Goal: Task Accomplishment & Management: Complete application form

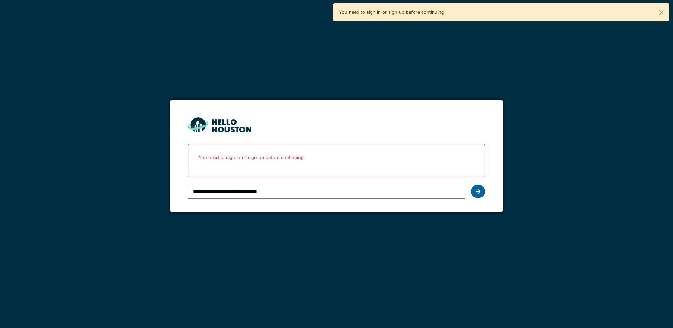
click at [482, 196] on div at bounding box center [478, 191] width 14 height 13
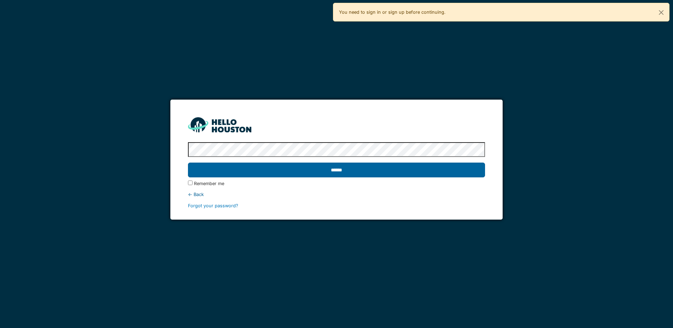
click at [314, 171] on input "******" at bounding box center [336, 170] width 297 height 15
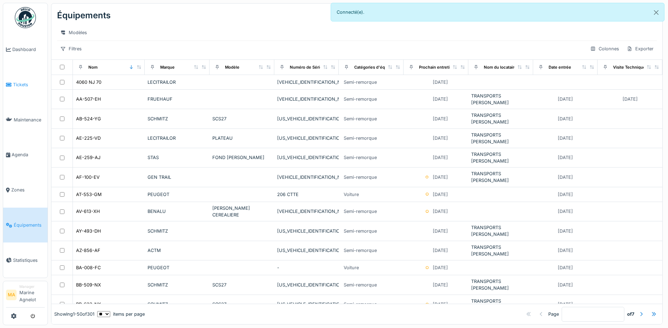
click at [21, 86] on span "Tickets" at bounding box center [29, 84] width 32 height 7
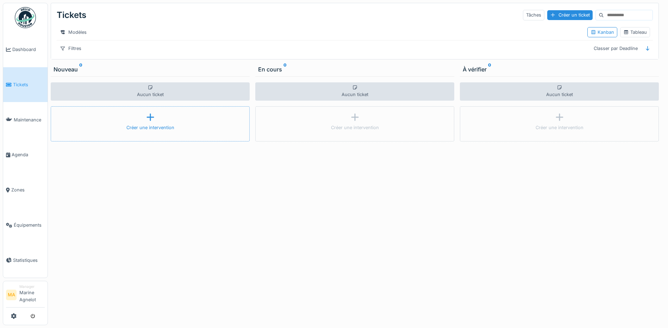
drag, startPoint x: 21, startPoint y: 122, endPoint x: 71, endPoint y: 115, distance: 49.7
click at [21, 121] on span "Maintenance" at bounding box center [29, 120] width 31 height 7
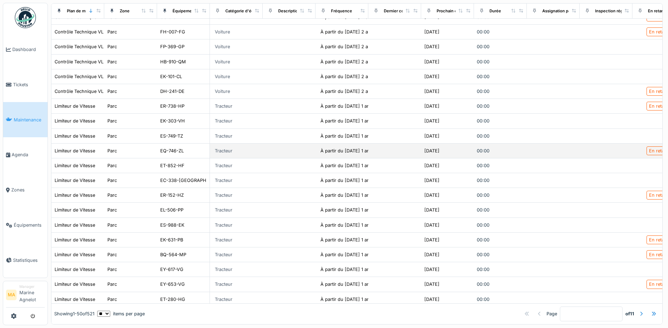
scroll to position [282, 0]
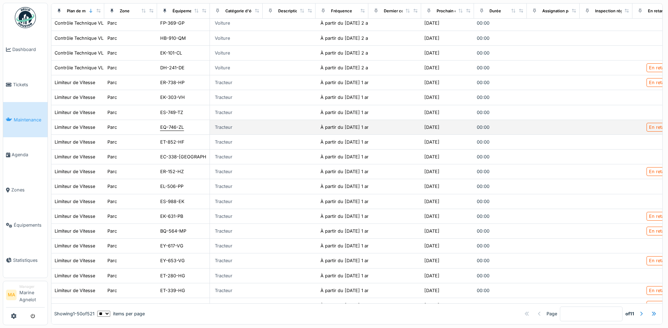
click at [177, 131] on div "EQ-746-ZL" at bounding box center [172, 127] width 24 height 7
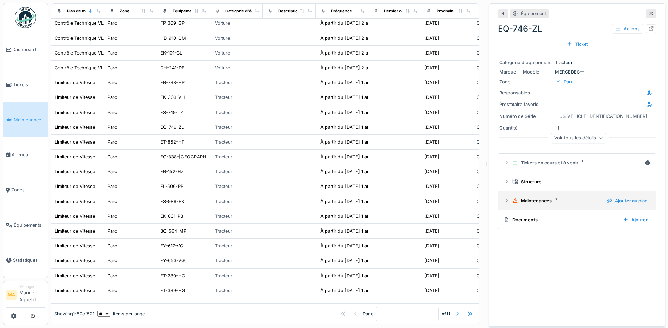
click at [545, 204] on div "Maintenances 3" at bounding box center [556, 200] width 88 height 7
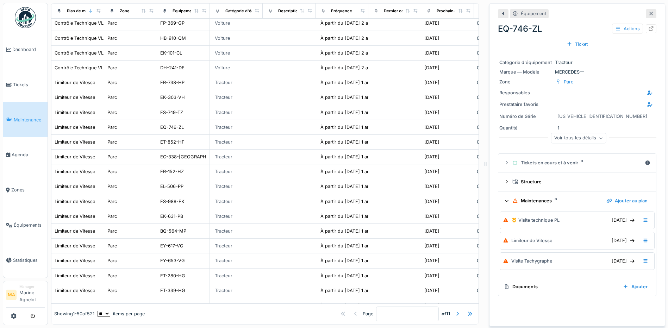
scroll to position [5, 0]
click at [562, 283] on div "Documents" at bounding box center [560, 286] width 113 height 7
click at [627, 284] on div "Ajouter" at bounding box center [635, 287] width 30 height 10
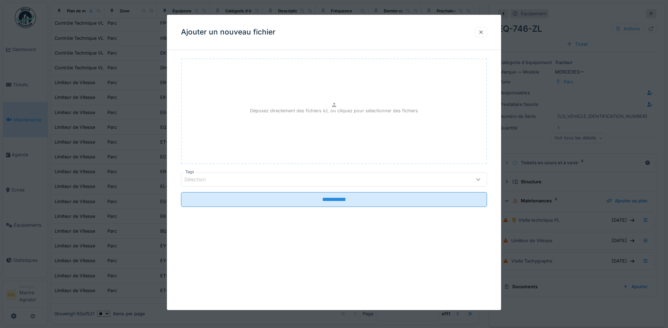
click at [483, 31] on div at bounding box center [481, 32] width 6 height 7
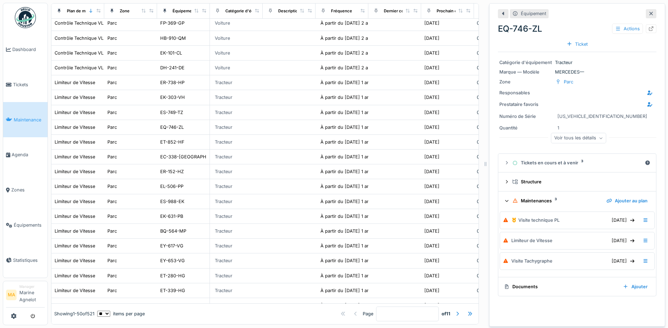
click at [535, 198] on div "Maintenances 3" at bounding box center [556, 200] width 88 height 7
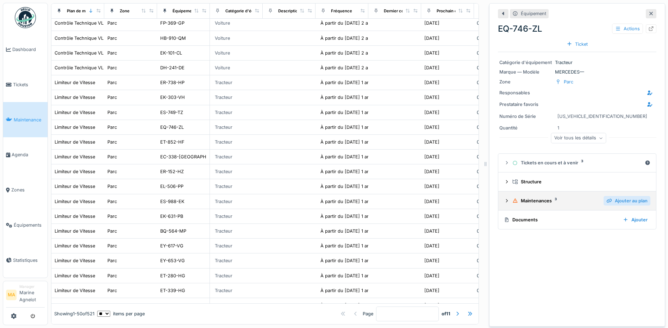
click at [612, 197] on div "Ajouter au plan" at bounding box center [626, 201] width 47 height 10
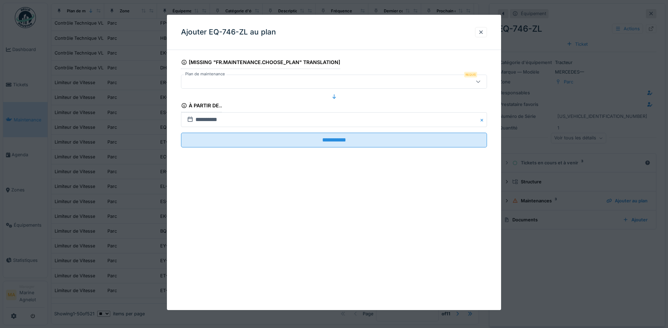
click at [480, 82] on icon at bounding box center [478, 82] width 4 height 2
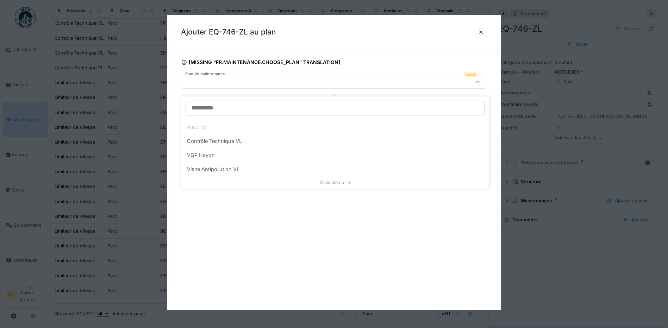
click at [480, 81] on icon at bounding box center [478, 82] width 6 height 5
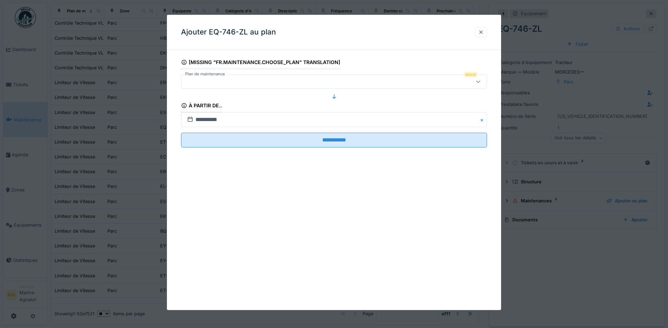
click at [484, 31] on div at bounding box center [481, 32] width 6 height 7
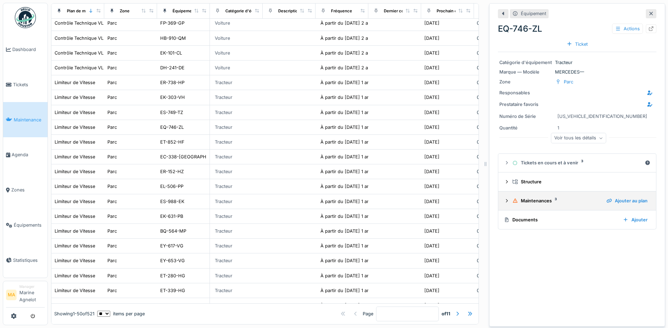
click at [530, 197] on div "Maintenances 3" at bounding box center [556, 200] width 88 height 7
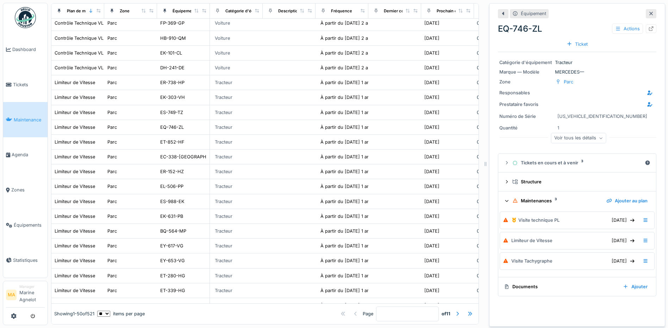
click at [528, 141] on div "Voir tous les détails" at bounding box center [578, 139] width 158 height 23
click at [504, 161] on icon at bounding box center [507, 163] width 6 height 5
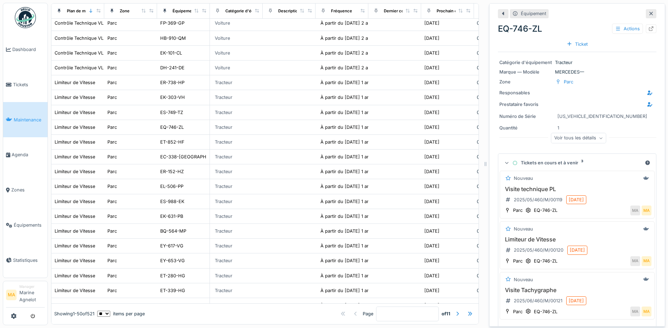
click at [503, 141] on div "Voir tous les détails" at bounding box center [578, 139] width 158 height 23
click at [504, 160] on icon at bounding box center [506, 163] width 5 height 6
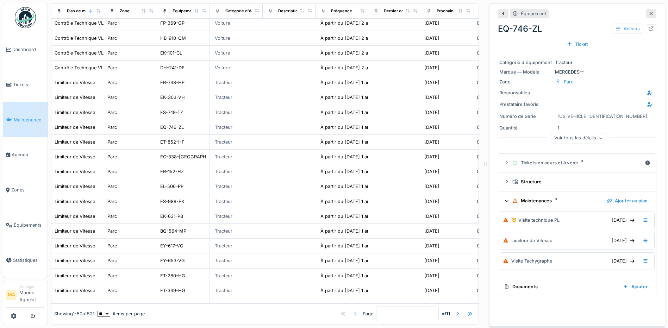
click at [520, 283] on div "Documents" at bounding box center [560, 286] width 113 height 7
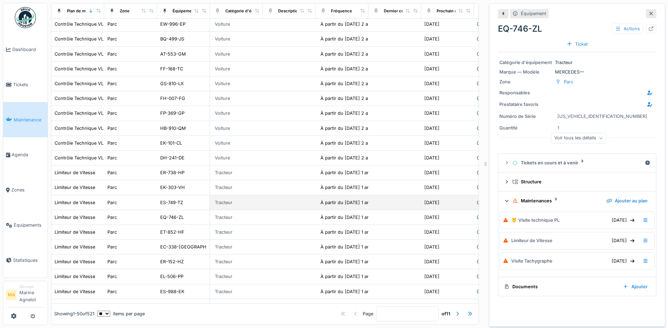
scroll to position [176, 0]
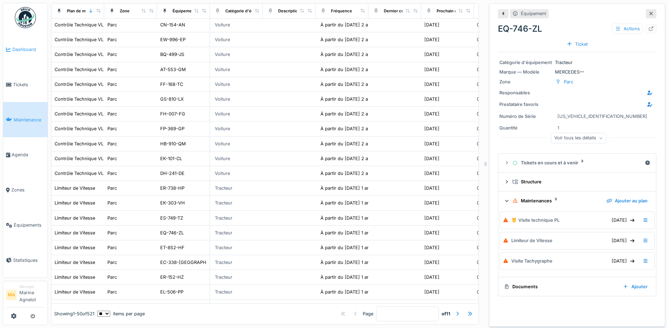
click at [21, 49] on span "Dashboard" at bounding box center [28, 49] width 32 height 7
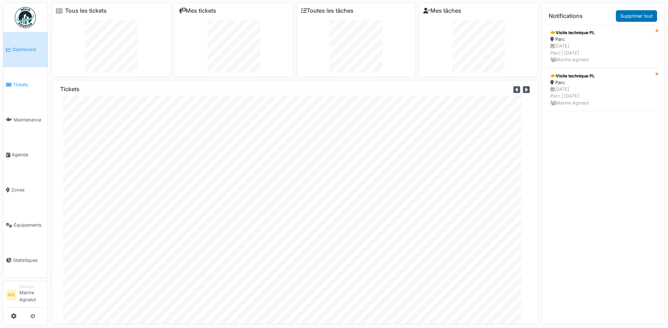
click at [21, 85] on span "Tickets" at bounding box center [29, 84] width 32 height 7
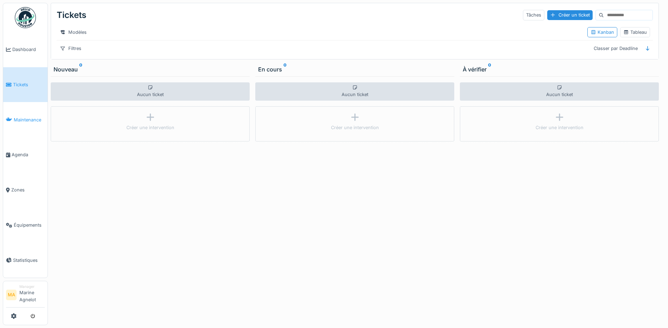
click at [25, 120] on span "Maintenance" at bounding box center [29, 120] width 31 height 7
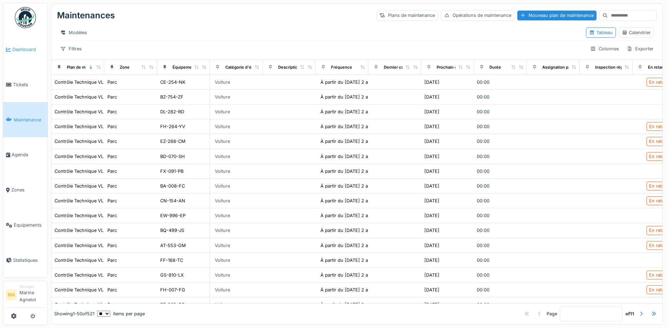
click at [24, 50] on span "Dashboard" at bounding box center [28, 49] width 32 height 7
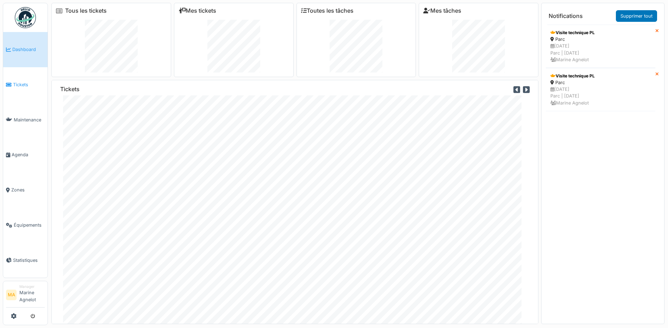
click at [24, 84] on span "Tickets" at bounding box center [29, 84] width 32 height 7
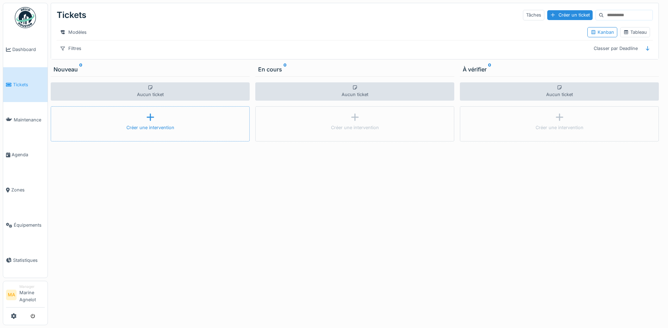
click at [147, 127] on div "Créer une intervention" at bounding box center [150, 123] width 199 height 35
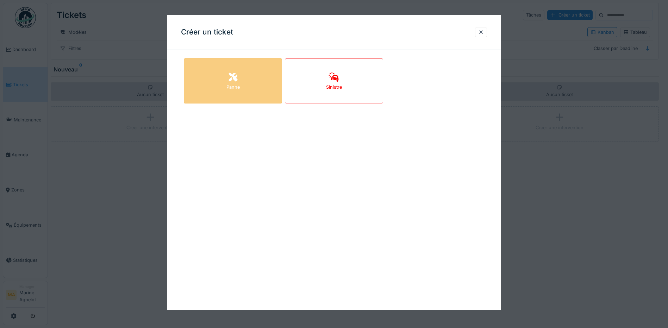
click at [232, 89] on div "Panne" at bounding box center [232, 87] width 13 height 7
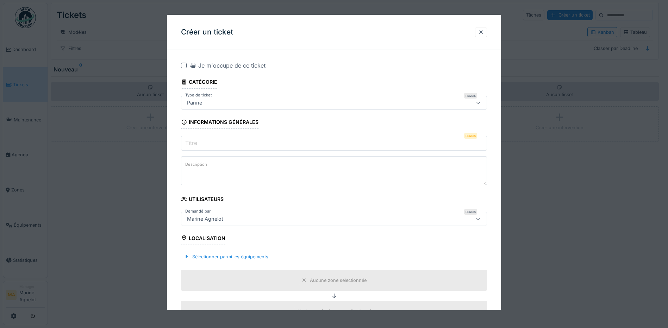
click at [206, 138] on input "Titre" at bounding box center [334, 143] width 306 height 15
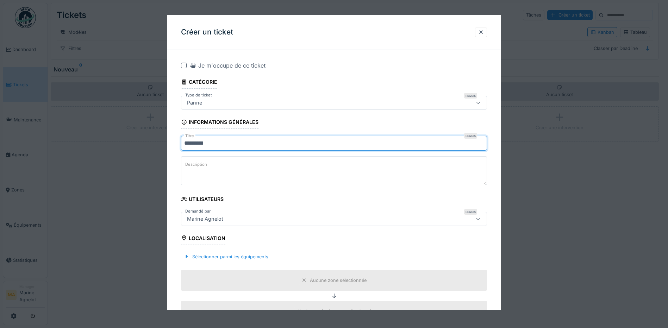
type input "*********"
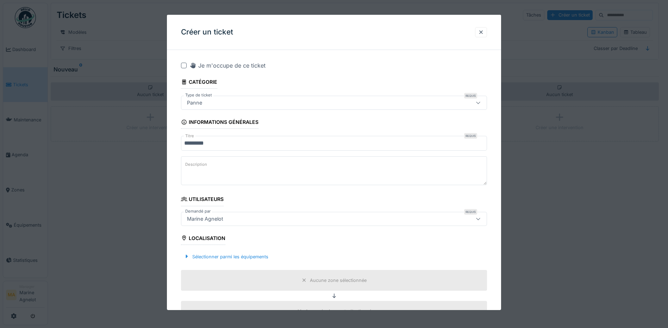
click at [193, 173] on textarea "Description" at bounding box center [334, 170] width 306 height 29
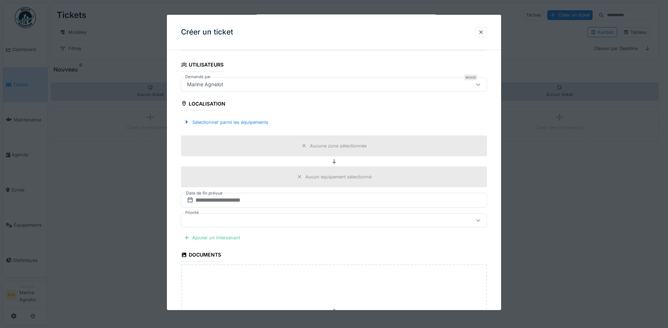
scroll to position [141, 0]
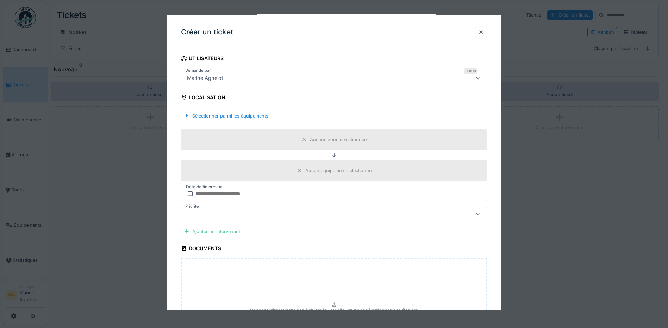
type textarea "**********"
click at [314, 194] on input "text" at bounding box center [334, 194] width 306 height 15
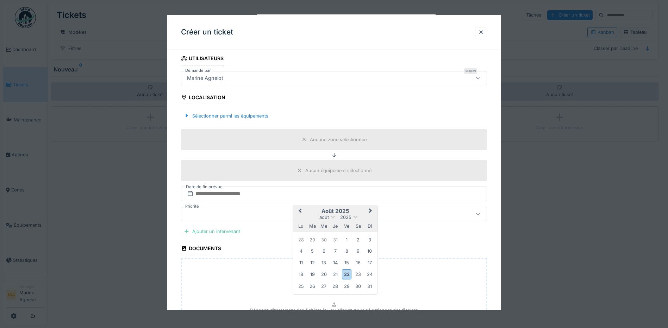
click at [370, 208] on span "Next Month" at bounding box center [370, 211] width 0 height 8
click at [357, 278] on div "27" at bounding box center [358, 274] width 10 height 10
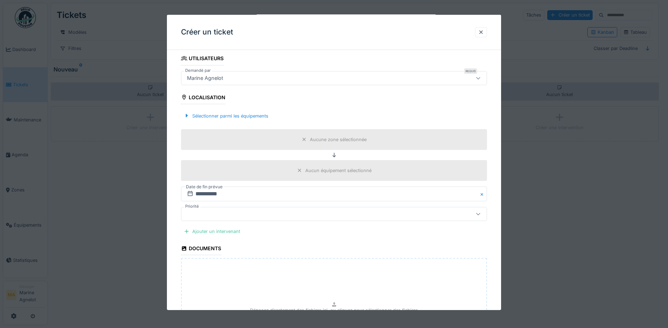
click at [197, 214] on div at bounding box center [316, 214] width 264 height 8
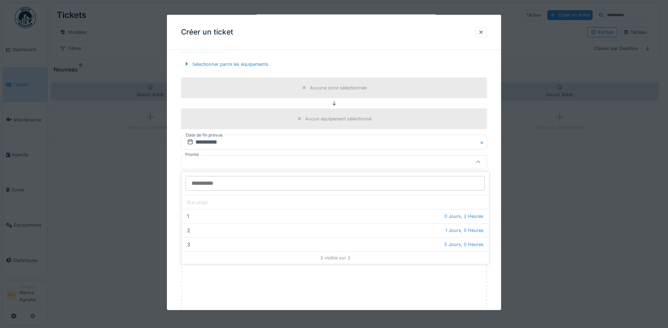
click at [479, 162] on icon at bounding box center [478, 162] width 4 height 2
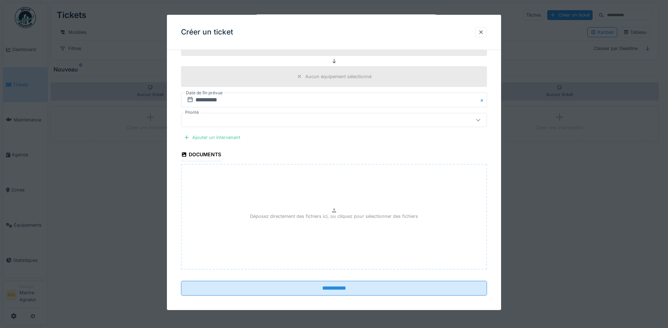
scroll to position [240, 0]
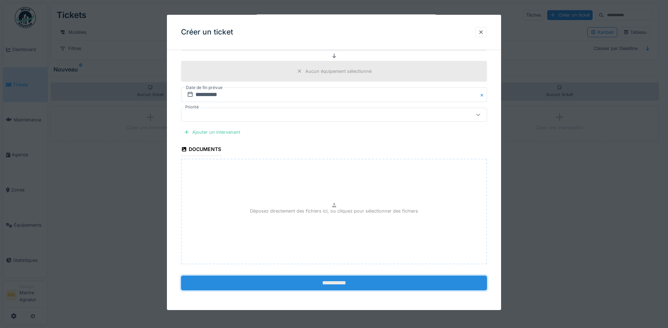
click at [358, 282] on input "**********" at bounding box center [334, 283] width 306 height 15
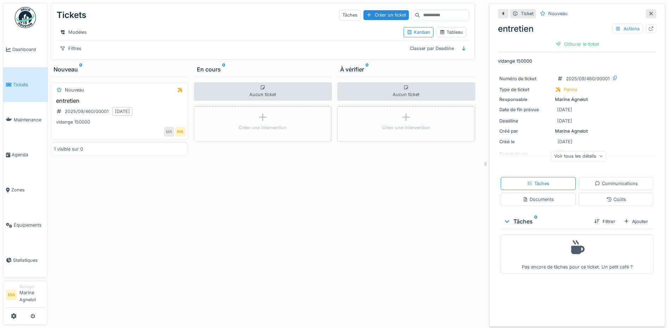
scroll to position [5, 0]
click at [547, 196] on div "Documents" at bounding box center [538, 199] width 75 height 13
click at [593, 194] on div "Coûts" at bounding box center [615, 199] width 75 height 13
click at [597, 183] on div "Communications" at bounding box center [615, 183] width 75 height 13
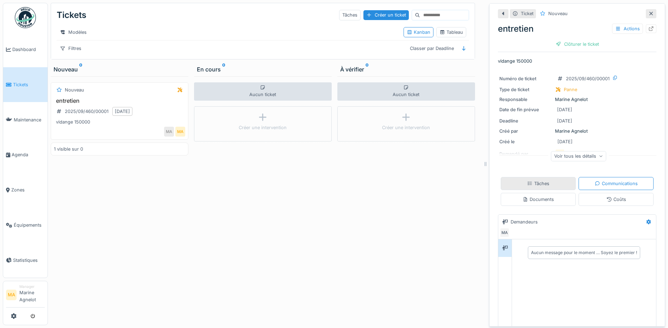
click at [553, 184] on div "Tâches" at bounding box center [538, 183] width 75 height 13
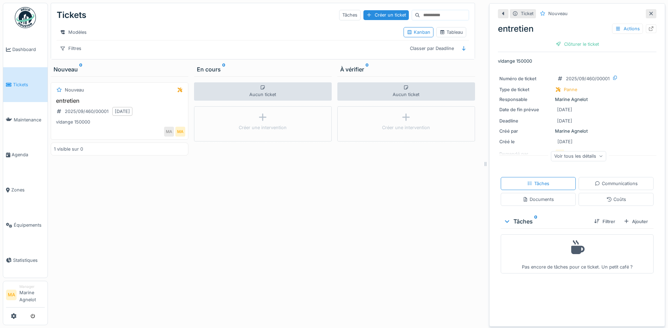
click at [594, 154] on div "Voir tous les détails" at bounding box center [578, 156] width 55 height 10
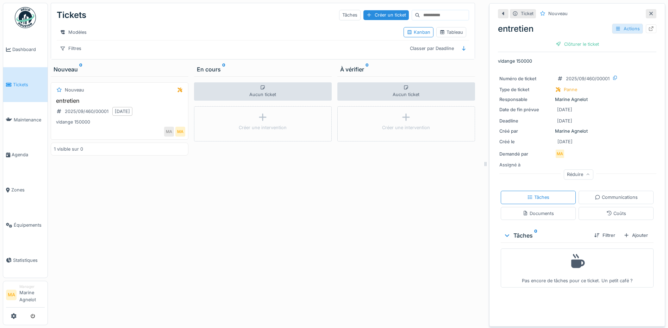
click at [614, 24] on div "Actions" at bounding box center [627, 29] width 31 height 10
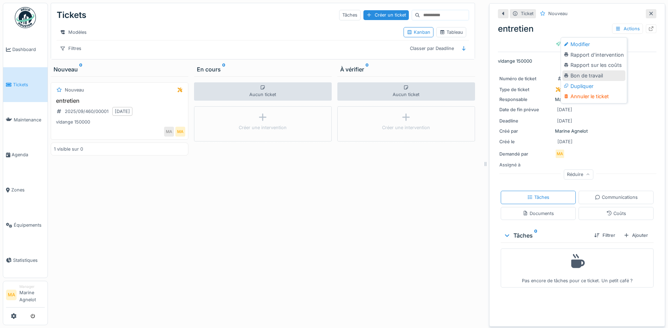
click at [600, 70] on div "Bon de travail" at bounding box center [593, 75] width 63 height 11
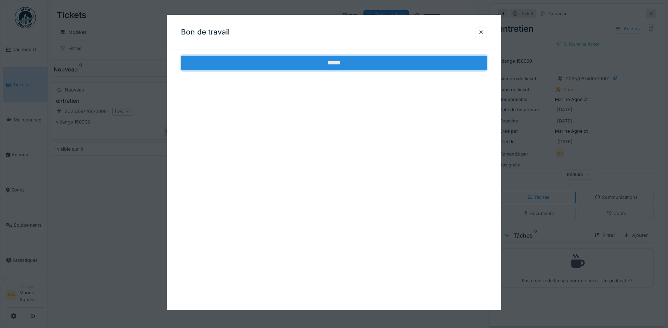
click at [363, 65] on input "******" at bounding box center [334, 63] width 306 height 15
click at [352, 64] on input "******" at bounding box center [334, 63] width 306 height 15
click at [360, 64] on input "******" at bounding box center [334, 63] width 306 height 15
click at [361, 64] on input "******" at bounding box center [334, 63] width 306 height 15
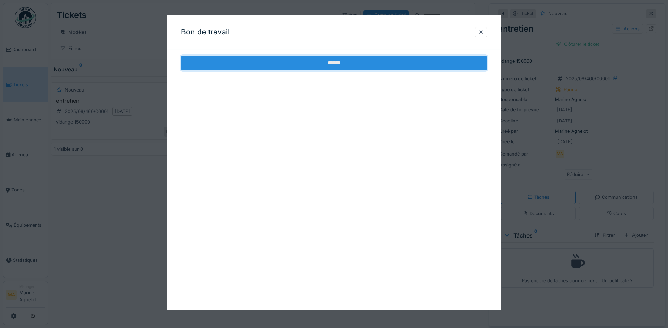
click at [362, 65] on input "******" at bounding box center [334, 63] width 306 height 15
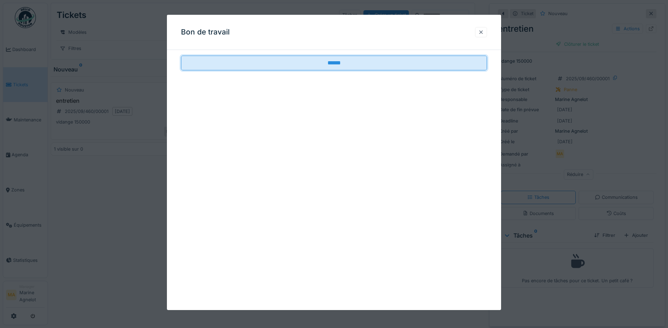
click at [483, 30] on div at bounding box center [481, 32] width 6 height 7
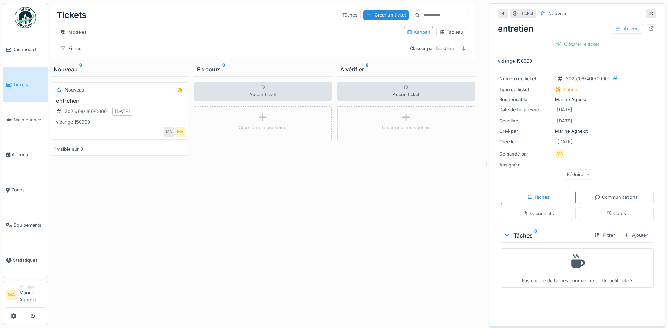
scroll to position [0, 0]
click at [621, 30] on div "Actions" at bounding box center [627, 29] width 31 height 10
click at [577, 26] on div "entretien Actions" at bounding box center [577, 29] width 158 height 13
click at [502, 61] on p "vidange 150000" at bounding box center [577, 61] width 158 height 7
click at [523, 61] on p "vidange 150000" at bounding box center [577, 61] width 158 height 7
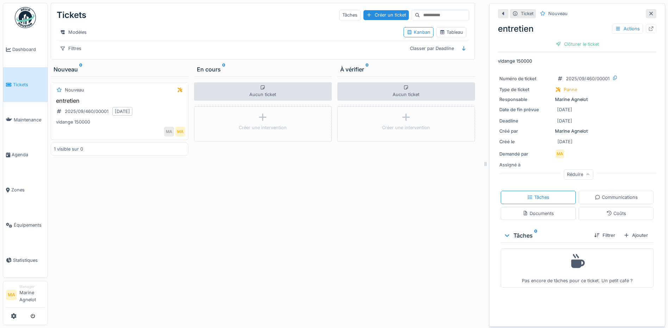
click at [500, 15] on icon at bounding box center [503, 13] width 6 height 5
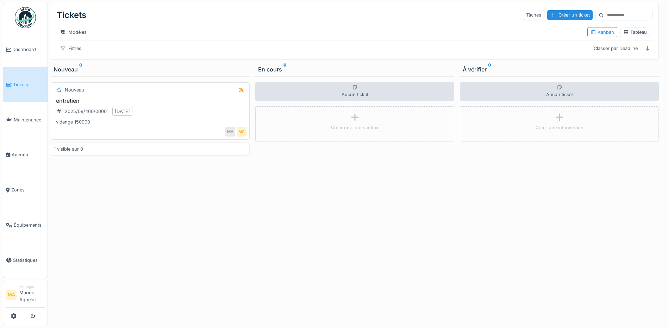
click at [76, 104] on h3 "entretien" at bounding box center [150, 101] width 193 height 7
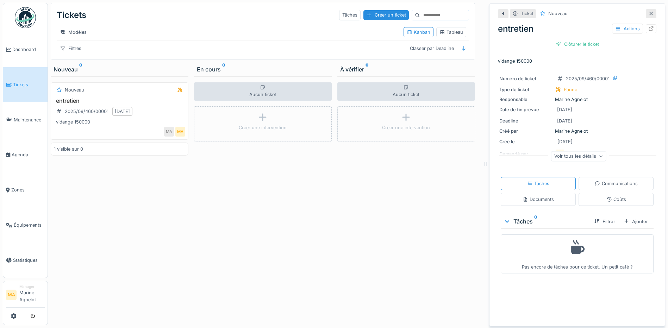
click at [599, 156] on icon at bounding box center [601, 157] width 4 height 4
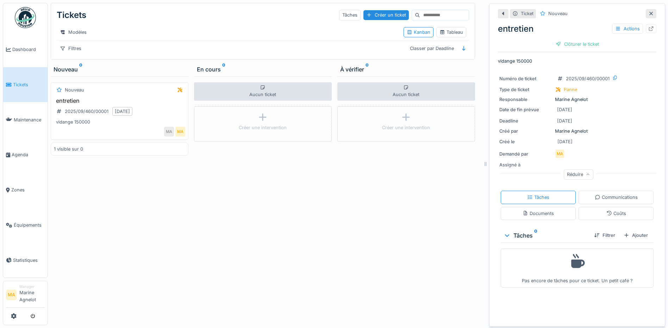
click at [255, 97] on div "Aucun ticket" at bounding box center [263, 91] width 138 height 18
click at [212, 74] on div "En cours 0" at bounding box center [263, 69] width 132 height 8
click at [259, 139] on div "Créer une intervention" at bounding box center [263, 123] width 138 height 35
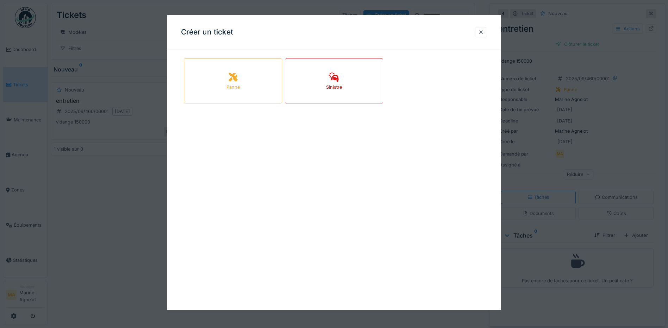
click at [482, 31] on div at bounding box center [481, 32] width 6 height 7
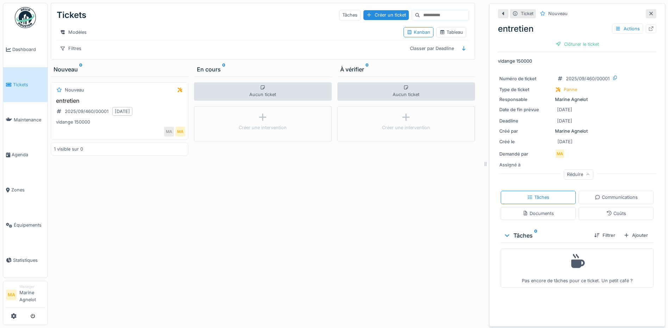
click at [648, 16] on div at bounding box center [651, 13] width 6 height 7
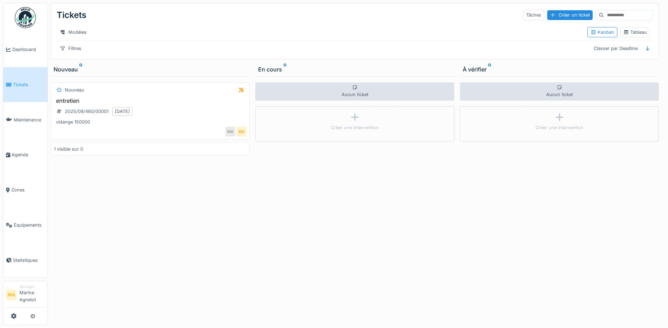
click at [28, 87] on span "Tickets" at bounding box center [29, 84] width 32 height 7
click at [162, 112] on div "entretien 2025/09/460/00001 [DATE] vidange 150000" at bounding box center [150, 112] width 193 height 28
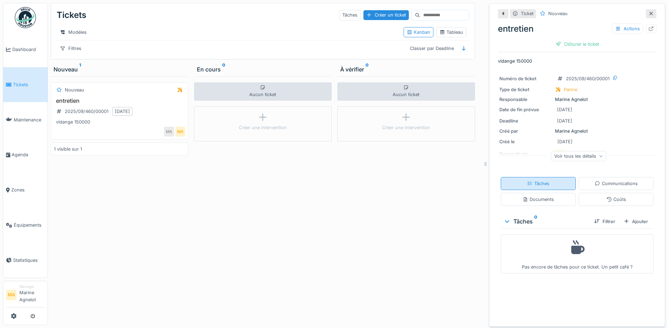
click at [530, 186] on div "Tâches" at bounding box center [538, 183] width 22 height 7
click at [599, 155] on icon at bounding box center [601, 157] width 4 height 4
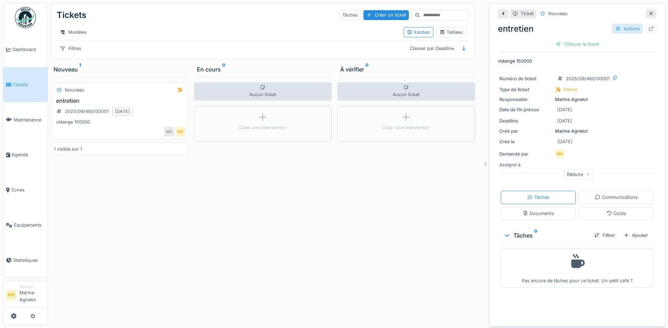
click at [624, 24] on div "Actions" at bounding box center [627, 29] width 31 height 10
click at [611, 50] on div "Rapport d'intervention" at bounding box center [593, 55] width 63 height 11
click at [620, 25] on div "Actions" at bounding box center [627, 29] width 31 height 10
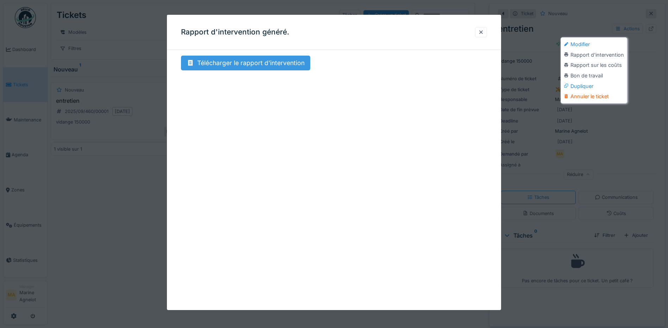
click at [294, 63] on div "Télécharger le rapport d'intervention" at bounding box center [245, 63] width 129 height 15
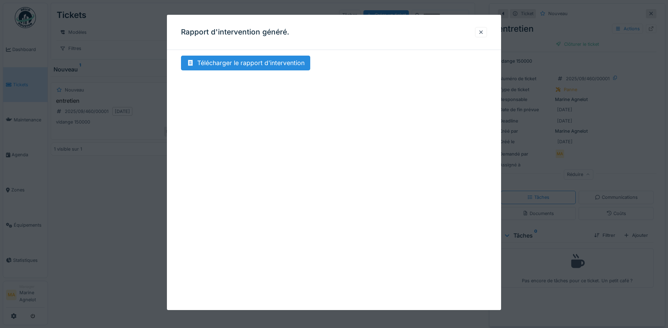
click at [300, 81] on div "Télécharger le rapport d'intervention" at bounding box center [334, 70] width 334 height 29
click at [285, 65] on div "Télécharger le rapport d'intervention" at bounding box center [245, 63] width 129 height 15
click at [482, 32] on div at bounding box center [481, 32] width 6 height 7
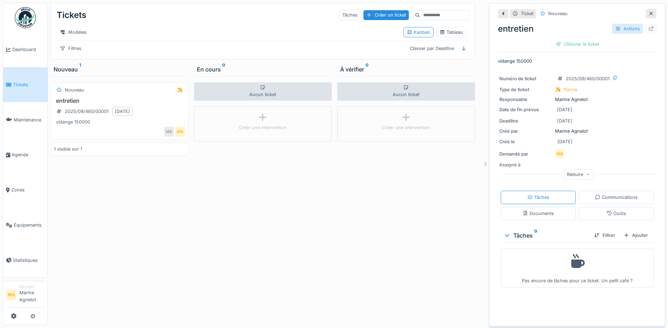
click at [622, 26] on div "Actions" at bounding box center [627, 29] width 31 height 10
click at [579, 39] on div "Modifier" at bounding box center [593, 44] width 63 height 11
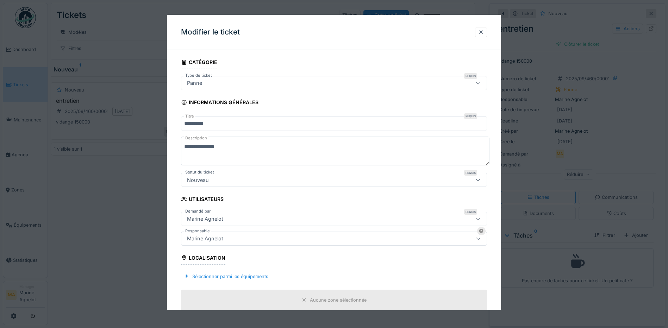
click at [206, 83] on div "Panne" at bounding box center [316, 83] width 264 height 8
click at [481, 84] on icon at bounding box center [478, 83] width 6 height 5
click at [444, 85] on div "Panne" at bounding box center [316, 83] width 264 height 8
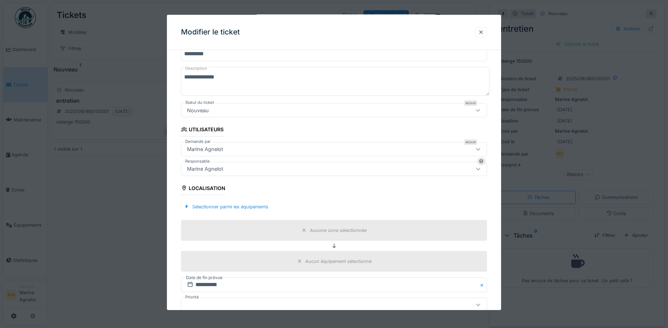
scroll to position [70, 0]
click at [258, 206] on div "Sélectionner parmi les équipements" at bounding box center [226, 206] width 90 height 10
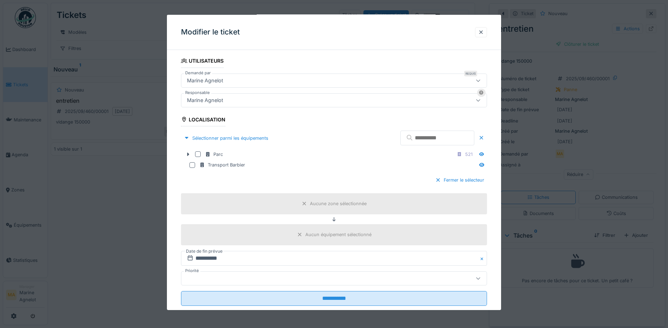
scroll to position [141, 0]
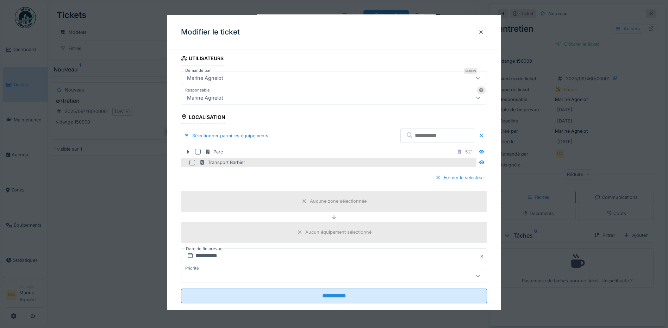
click at [219, 163] on div "Transport Barbier" at bounding box center [222, 162] width 46 height 7
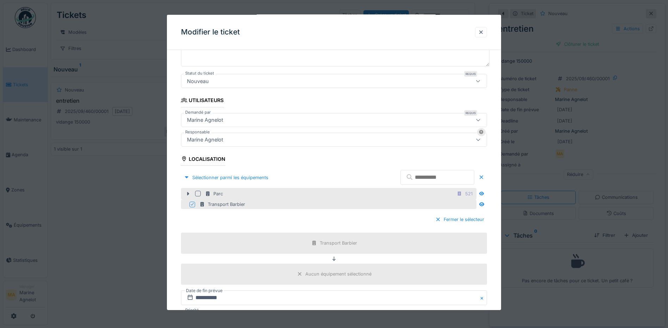
scroll to position [106, 0]
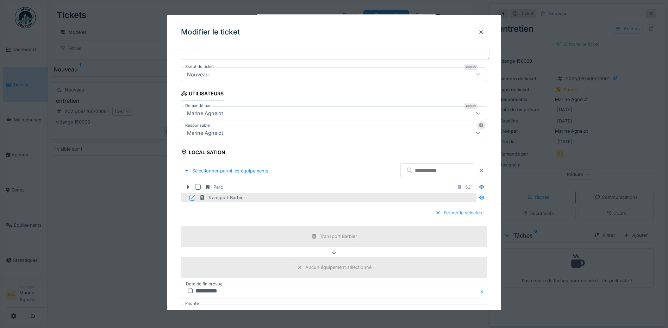
click at [445, 173] on input "text" at bounding box center [437, 170] width 74 height 15
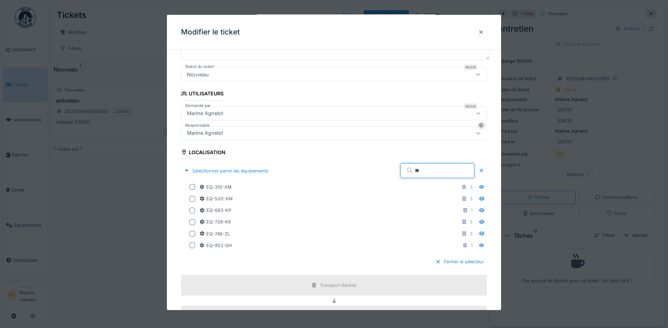
type input "**"
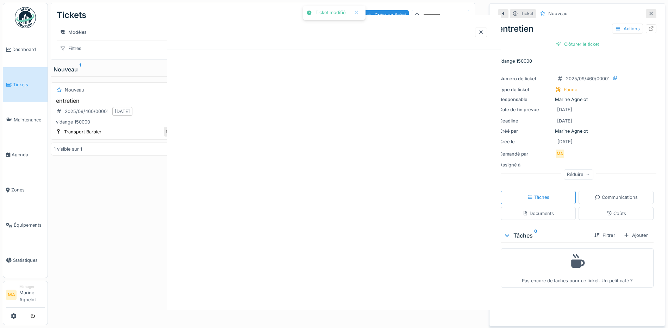
scroll to position [0, 0]
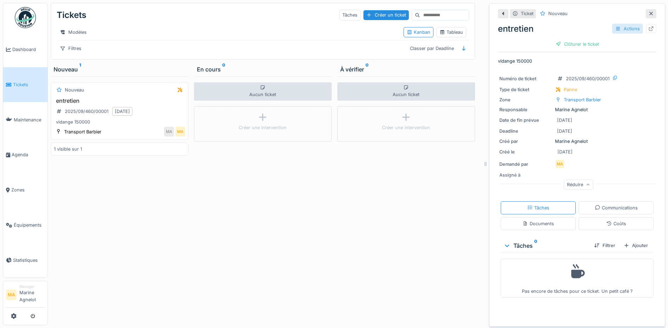
click at [616, 27] on div "Actions" at bounding box center [627, 29] width 31 height 10
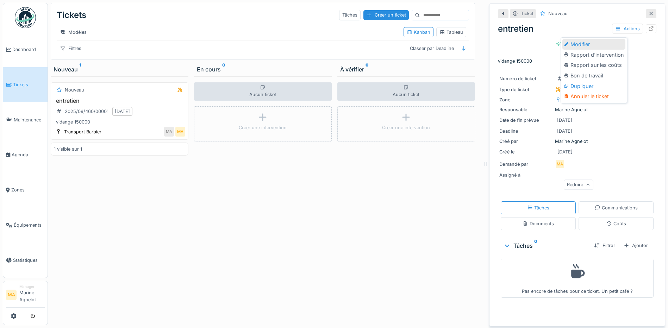
click at [590, 44] on div "Modifier" at bounding box center [593, 44] width 63 height 11
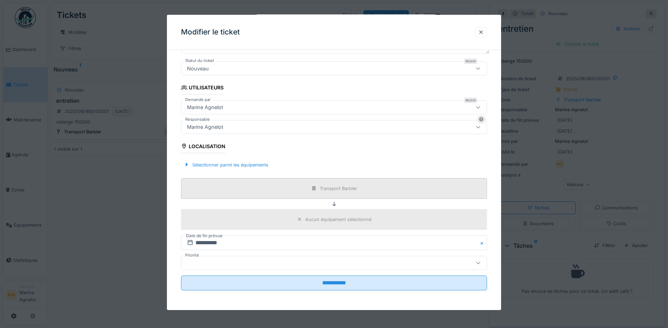
scroll to position [5, 0]
click at [247, 165] on div "Sélectionner parmi les équipements" at bounding box center [226, 165] width 90 height 10
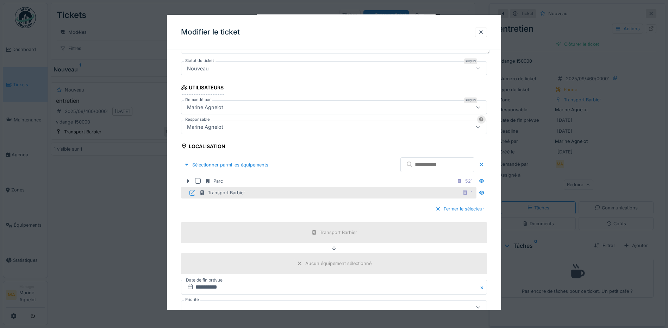
click at [420, 164] on input "text" at bounding box center [437, 164] width 74 height 15
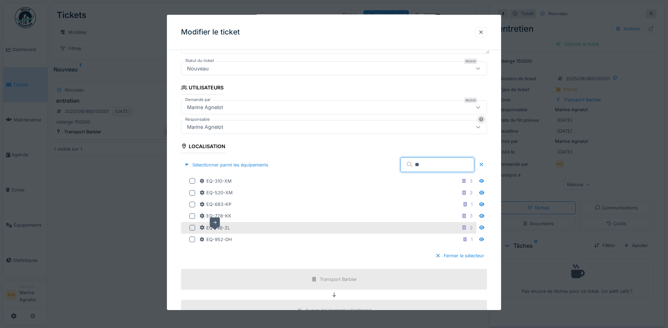
type input "**"
click at [221, 227] on div "EQ-746-ZL" at bounding box center [214, 228] width 31 height 7
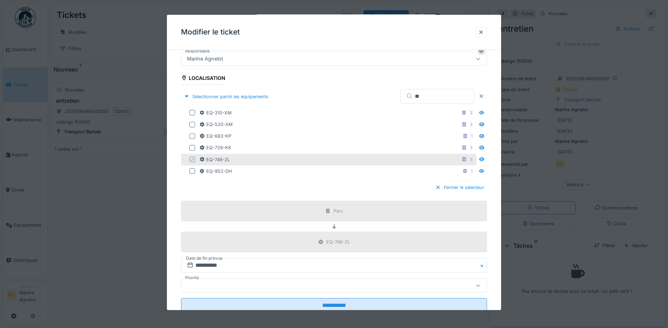
scroll to position [202, 0]
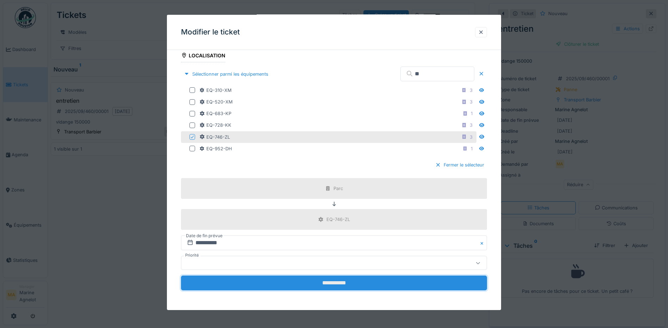
click at [409, 286] on input "**********" at bounding box center [334, 283] width 306 height 15
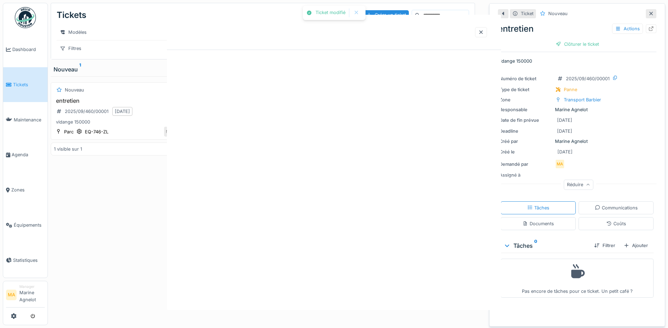
scroll to position [0, 0]
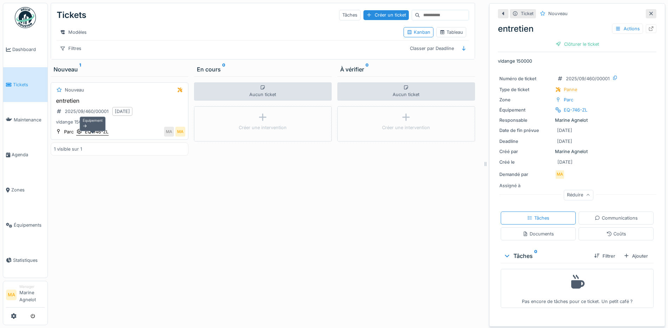
click at [100, 130] on div "EQ-746-ZL" at bounding box center [97, 131] width 24 height 7
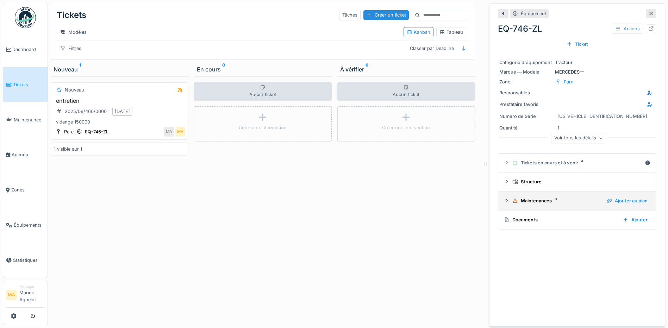
click at [574, 201] on div "Maintenances 3" at bounding box center [556, 200] width 88 height 7
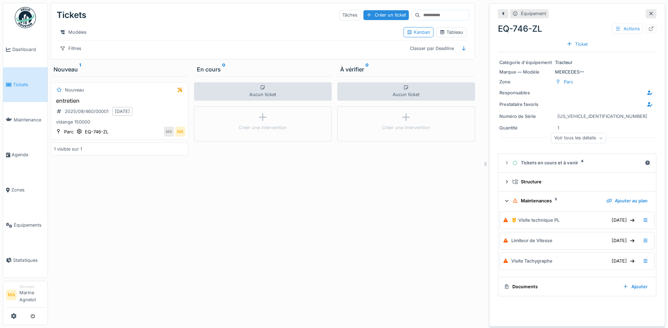
click at [574, 201] on div "Maintenances 3" at bounding box center [556, 200] width 88 height 7
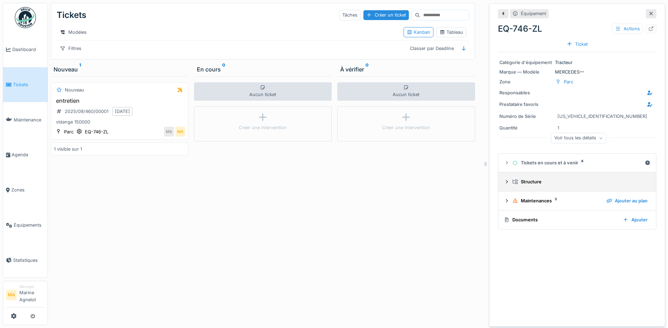
click at [522, 183] on div "Structure" at bounding box center [579, 181] width 135 height 7
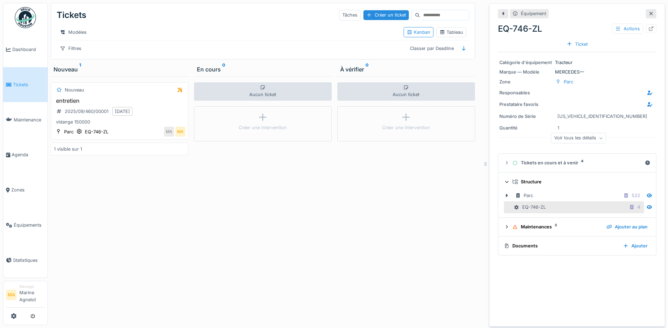
click at [544, 210] on div "EQ-746-ZL 4" at bounding box center [578, 207] width 129 height 9
click at [646, 208] on icon at bounding box center [649, 207] width 6 height 5
click at [646, 206] on icon at bounding box center [649, 207] width 6 height 5
click at [646, 209] on icon at bounding box center [649, 207] width 6 height 5
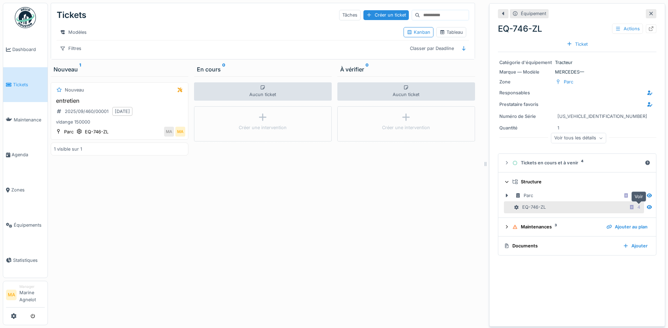
click at [646, 209] on icon at bounding box center [649, 207] width 6 height 5
click at [599, 212] on div "EQ-746-ZL 4" at bounding box center [578, 207] width 129 height 9
click at [647, 197] on icon at bounding box center [649, 196] width 5 height 4
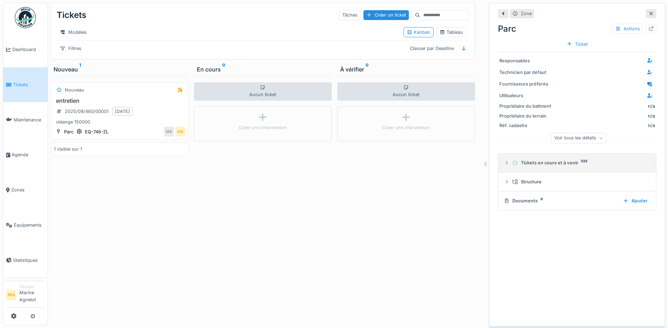
click at [547, 164] on div "Tickets en cours et à venir 522" at bounding box center [579, 162] width 135 height 7
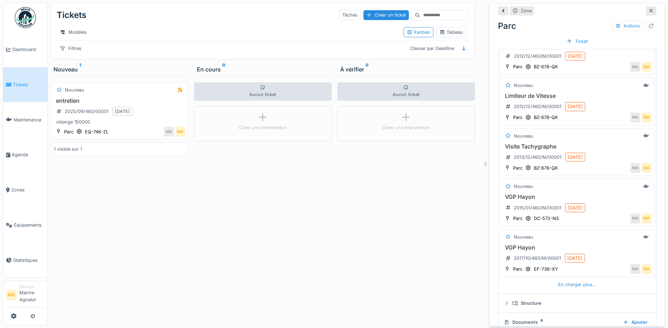
scroll to position [156, 0]
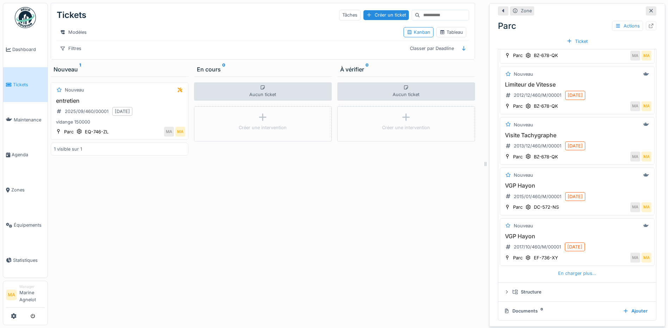
click at [578, 273] on div "En charger plus…" at bounding box center [577, 274] width 44 height 10
click at [576, 269] on div "En charger plus…" at bounding box center [577, 274] width 44 height 10
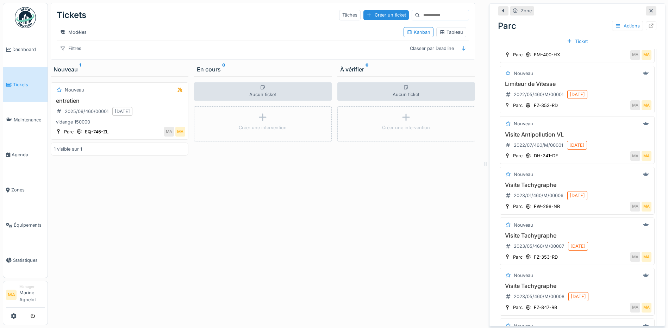
scroll to position [0, 0]
click at [180, 137] on div "MA" at bounding box center [180, 132] width 10 height 10
click at [77, 104] on h3 "entretien" at bounding box center [119, 101] width 131 height 7
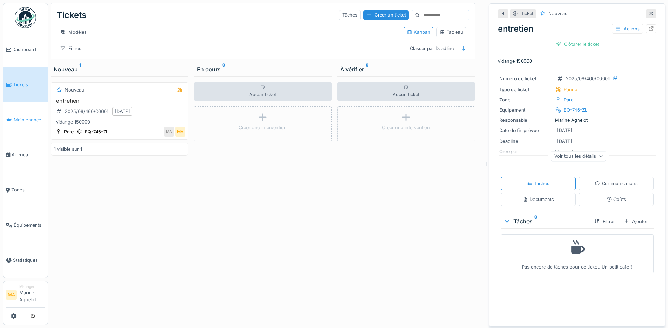
click at [19, 120] on span "Maintenance" at bounding box center [29, 120] width 31 height 7
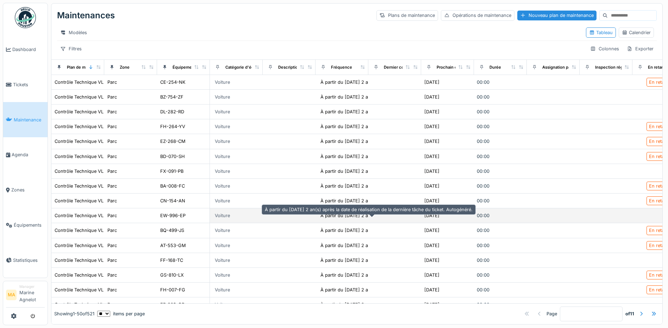
click at [345, 219] on div "À partir du [DATE] 2 an(s) après la date de..." at bounding box center [368, 215] width 96 height 7
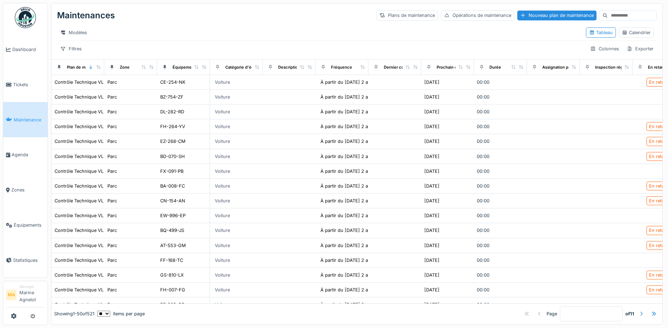
click at [638, 311] on div at bounding box center [641, 314] width 6 height 7
click at [651, 311] on div at bounding box center [654, 314] width 6 height 7
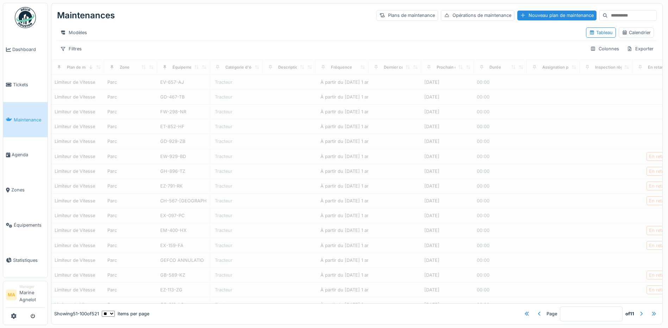
type input "**"
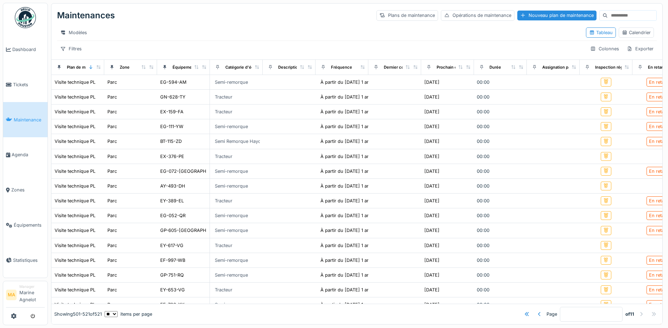
click at [651, 311] on div at bounding box center [654, 314] width 6 height 7
click at [19, 188] on span "Zones" at bounding box center [27, 190] width 33 height 7
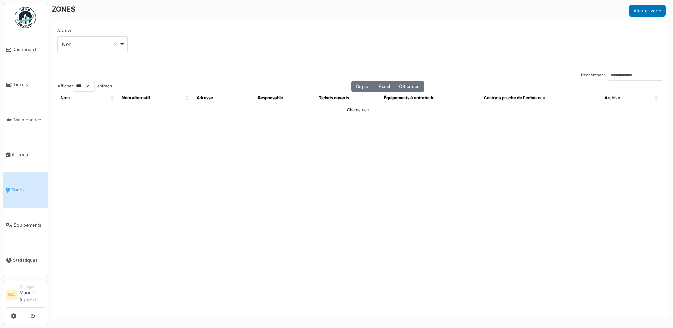
select select "***"
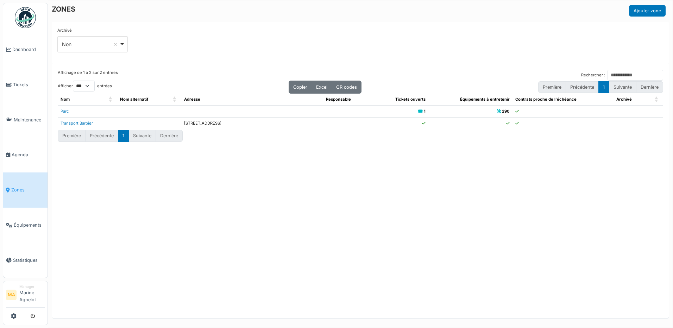
click at [17, 226] on span "Équipements" at bounding box center [29, 225] width 31 height 7
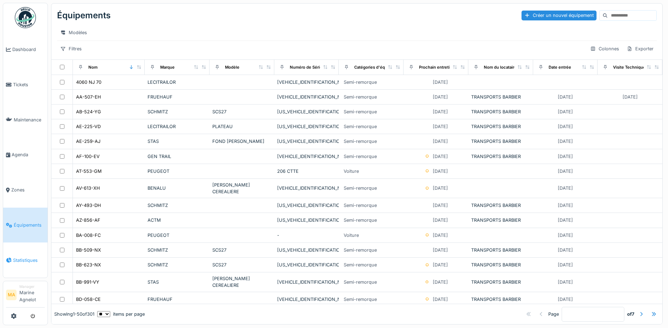
click at [30, 260] on span "Statistiques" at bounding box center [29, 260] width 32 height 7
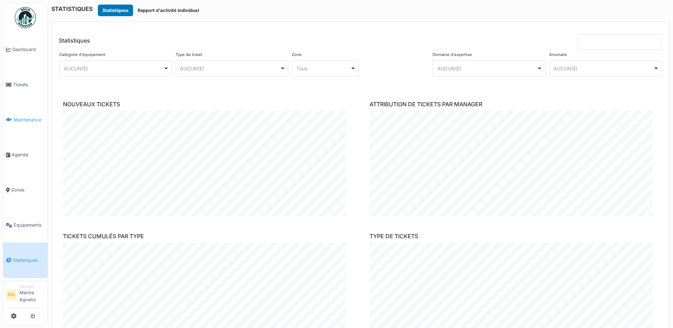
click at [24, 121] on span "Maintenance" at bounding box center [29, 120] width 31 height 7
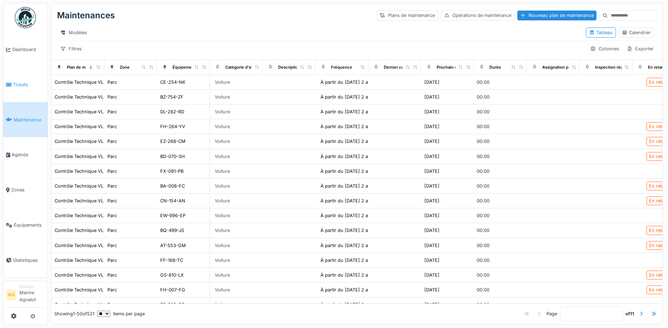
click at [17, 82] on span "Tickets" at bounding box center [29, 84] width 32 height 7
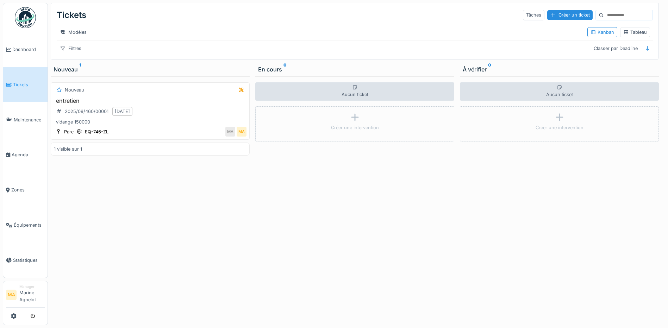
click at [541, 95] on div "Aucun ticket" at bounding box center [559, 91] width 199 height 18
click at [36, 121] on span "Maintenance" at bounding box center [29, 120] width 31 height 7
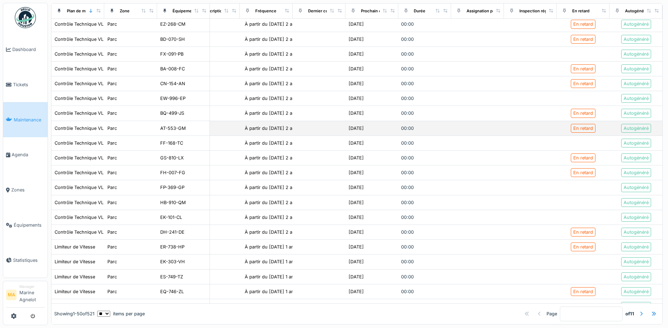
scroll to position [141, 86]
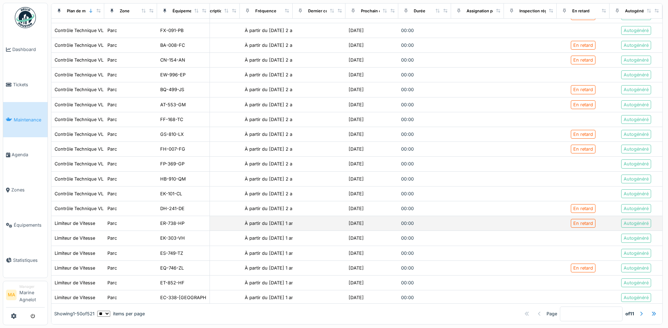
click at [623, 227] on div "Autogénéré" at bounding box center [635, 223] width 25 height 7
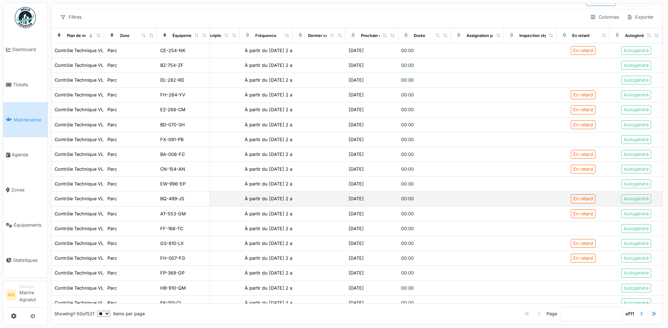
scroll to position [0, 86]
